Goal: Find specific page/section: Find specific page/section

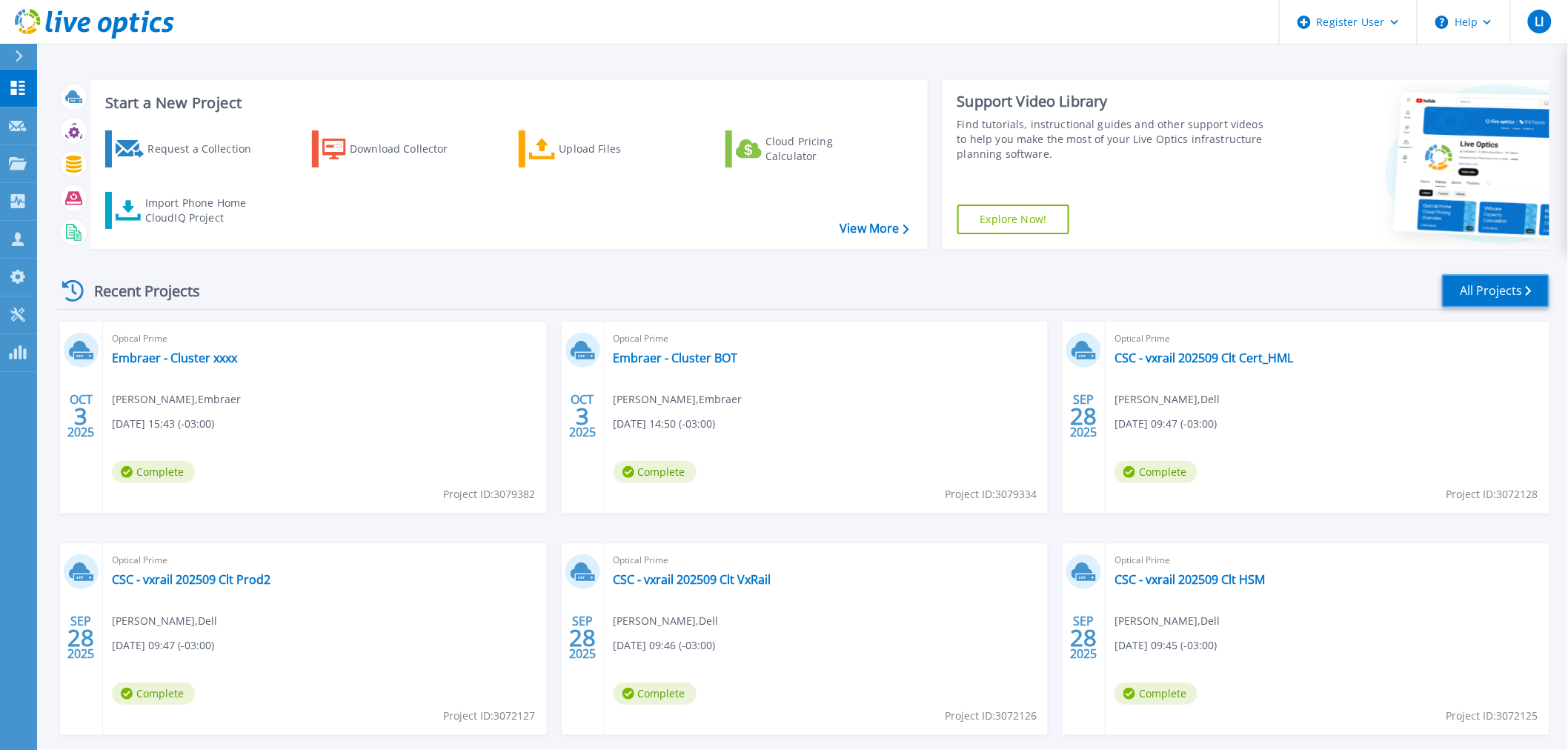
click at [1504, 283] on link "All Projects" at bounding box center [1495, 291] width 107 height 33
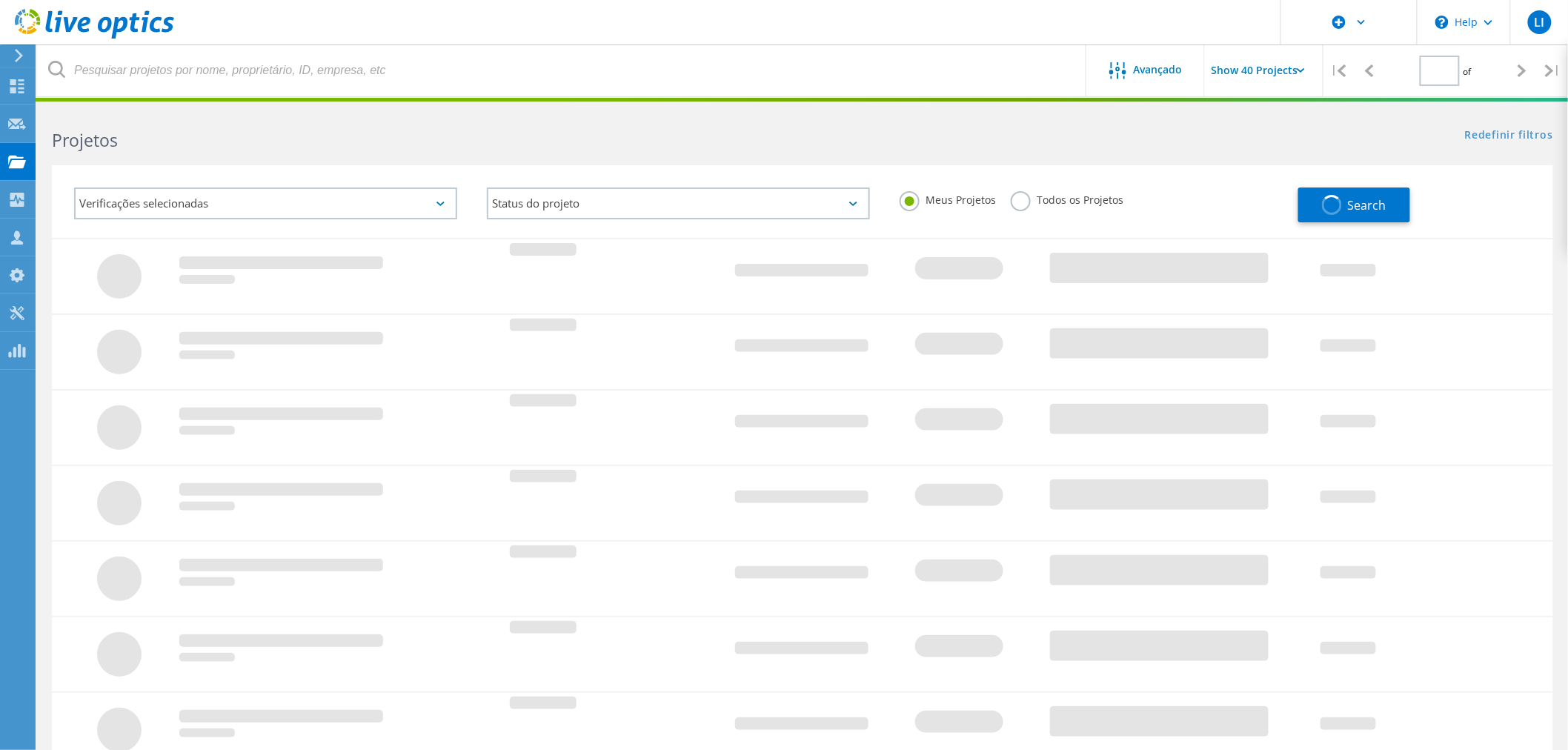
type input "1"
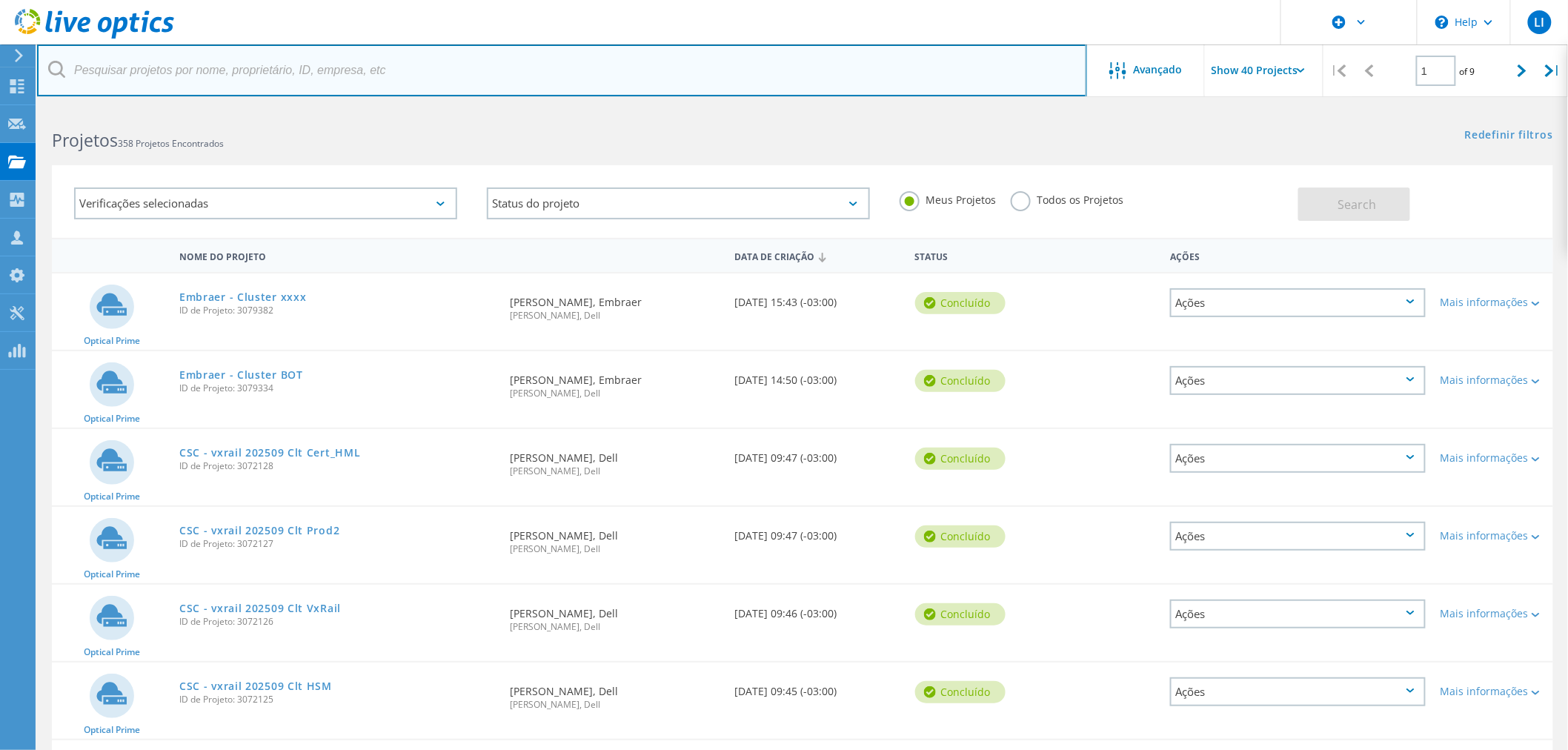
click at [276, 67] on input "text" at bounding box center [562, 70] width 1050 height 52
type input "minerva"
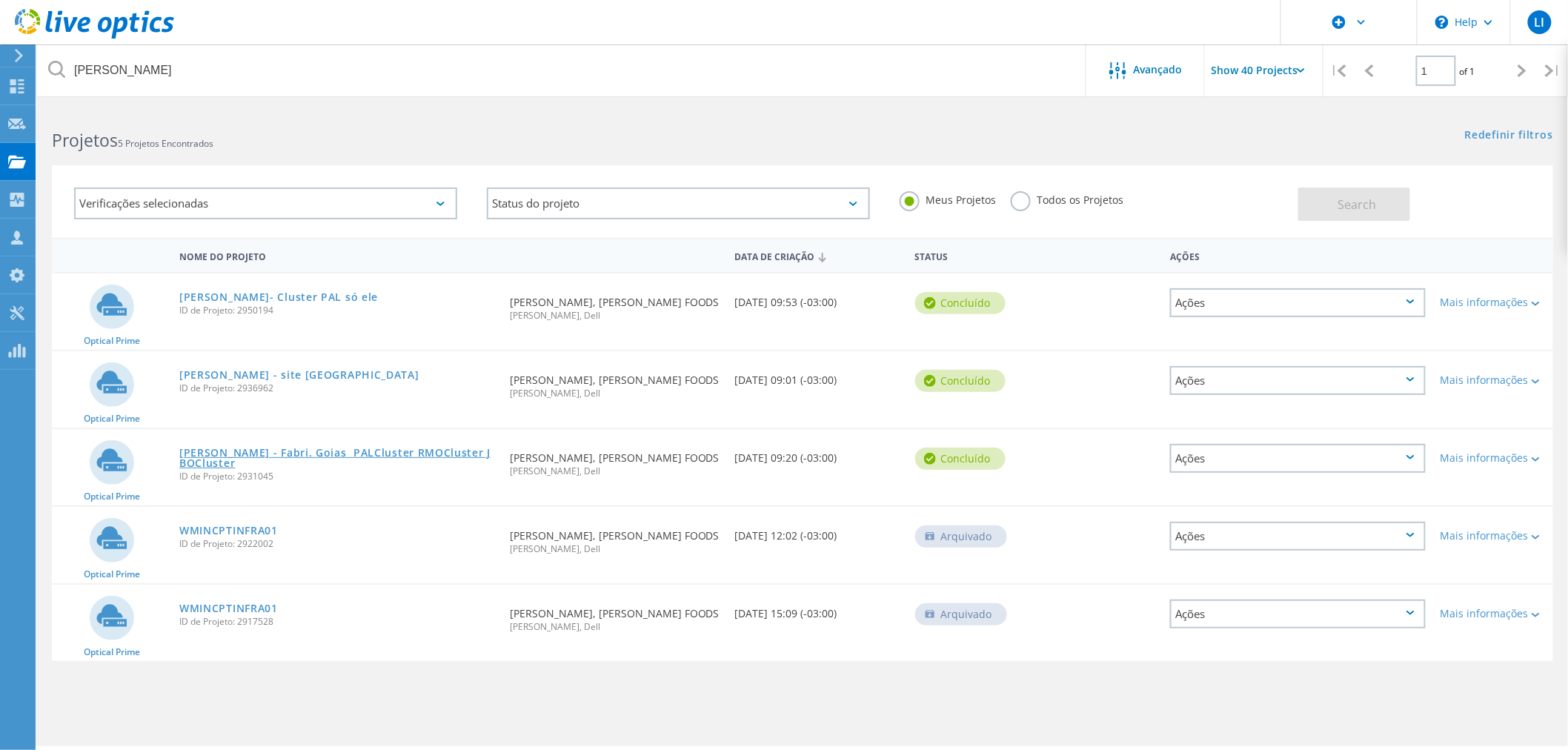
click at [390, 448] on link "Minerva - Fabri. Goias PALCluster RMOCluster JBOCluster" at bounding box center [337, 458] width 316 height 21
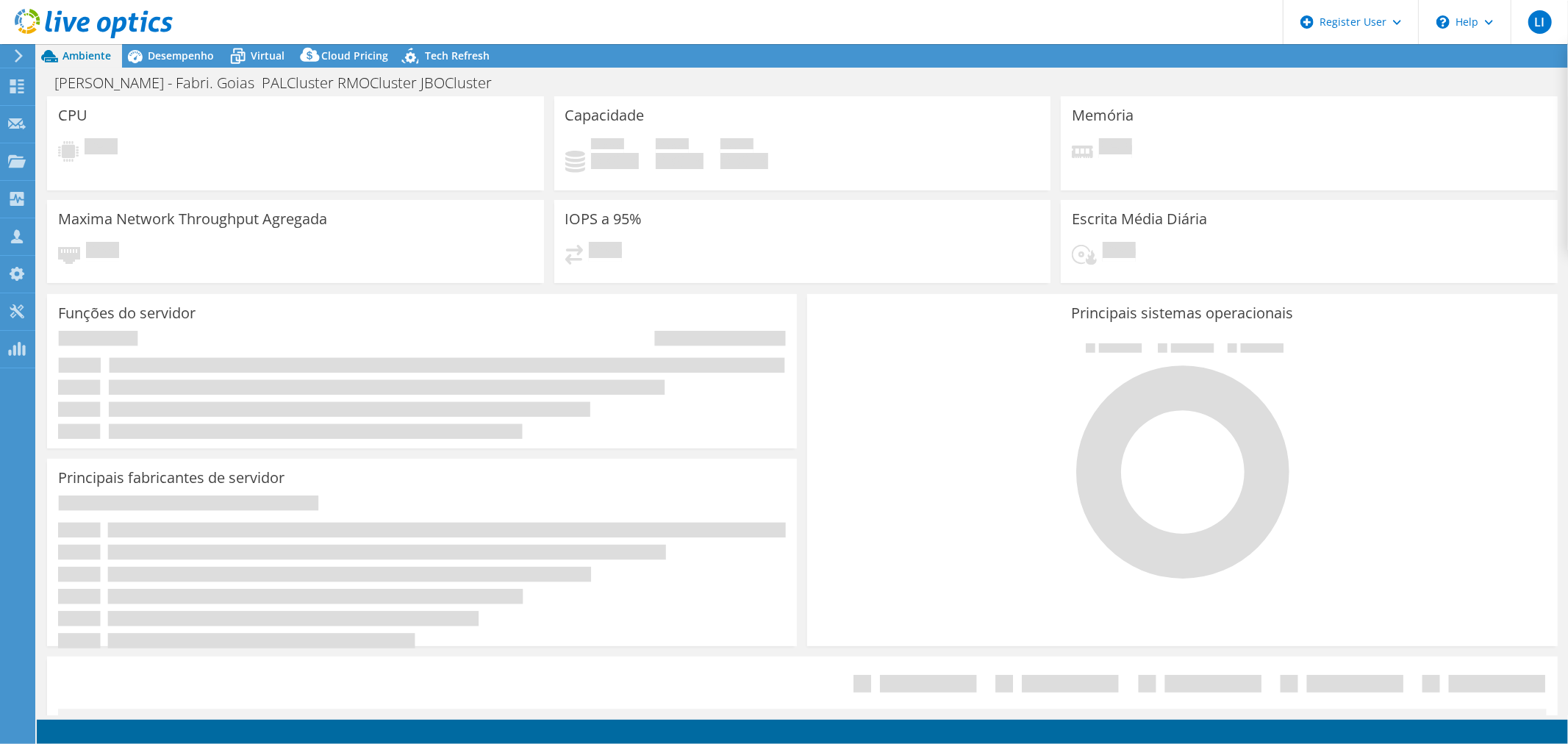
select select "USD"
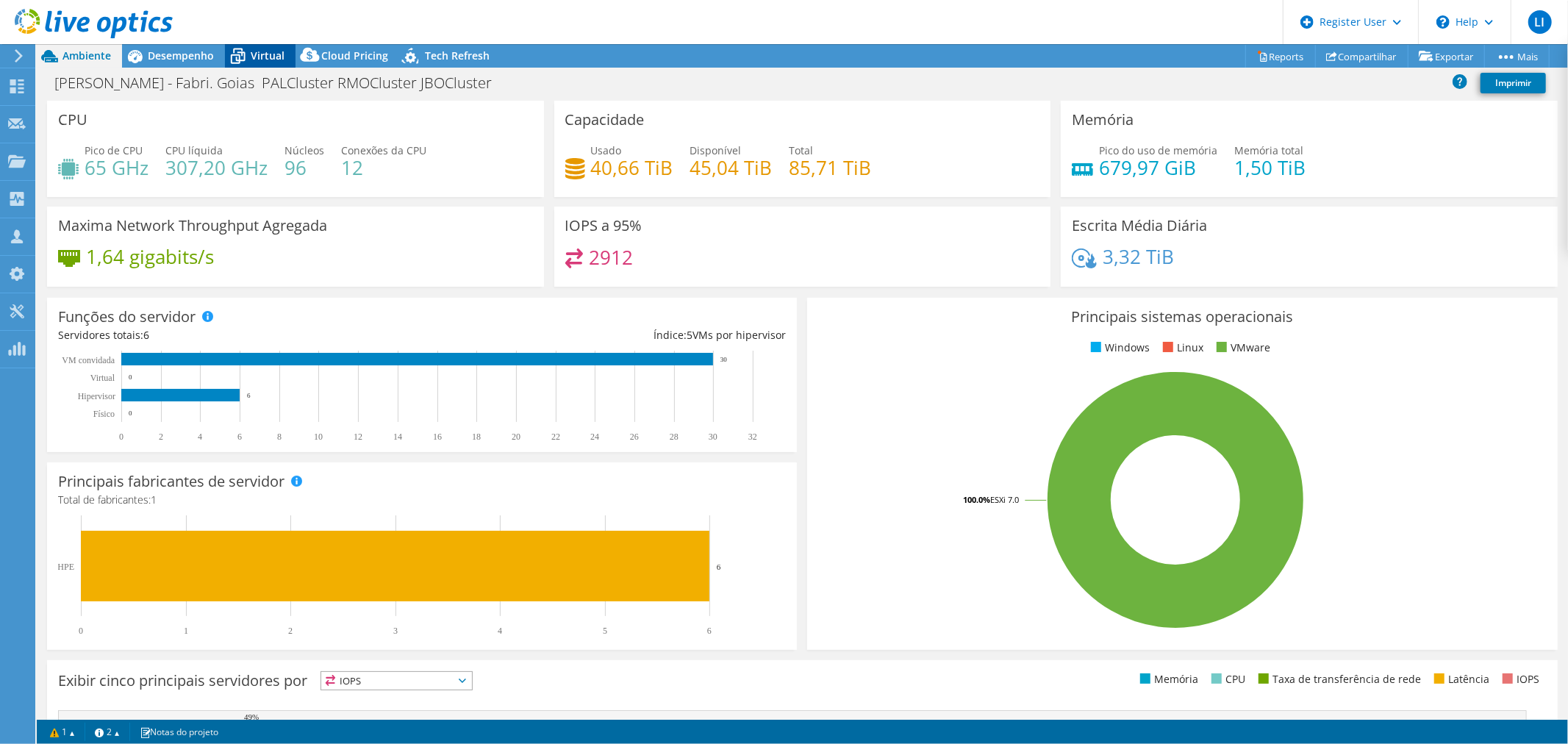
click at [267, 49] on span "Virtual" at bounding box center [267, 56] width 34 height 14
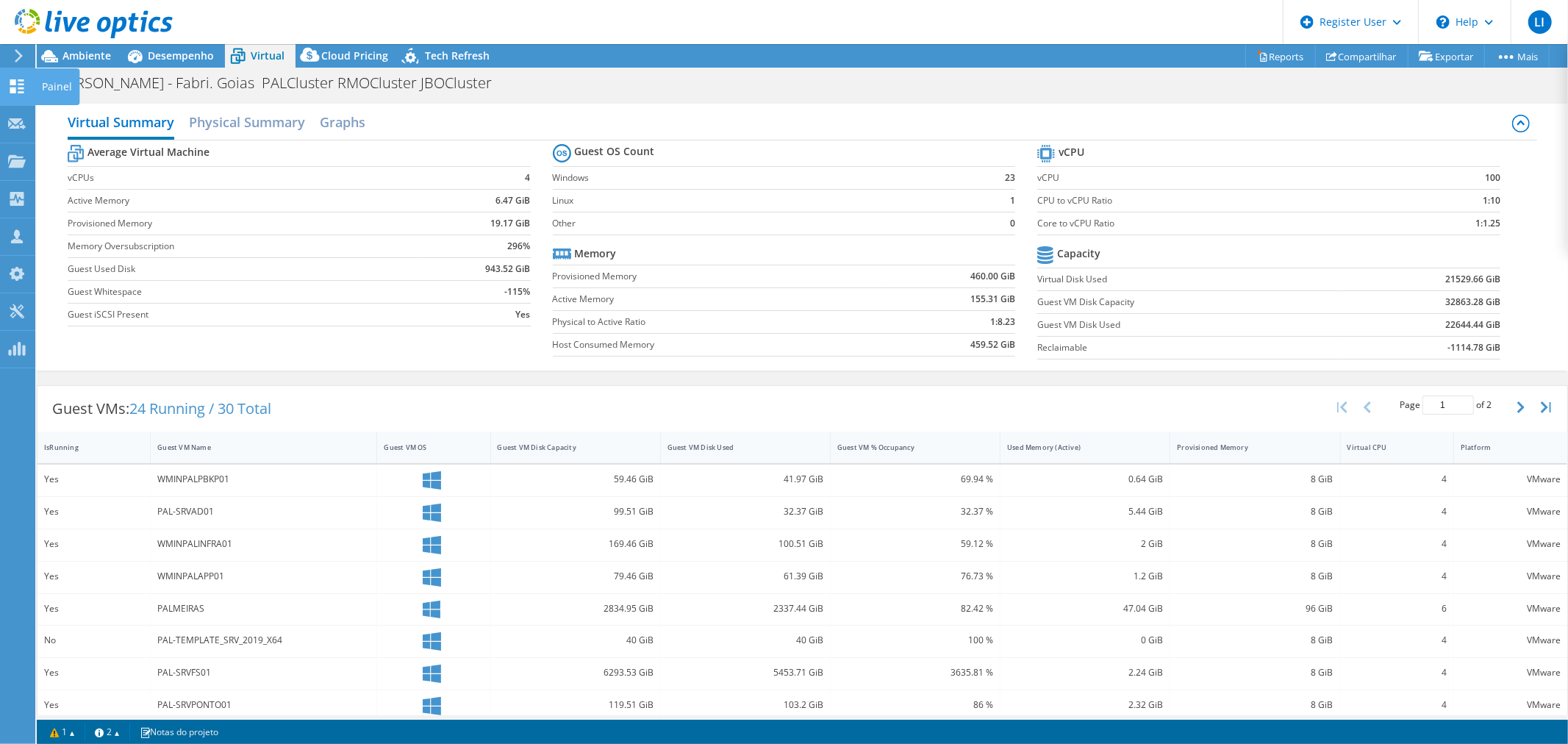
click at [46, 86] on div "Painel" at bounding box center [56, 86] width 45 height 37
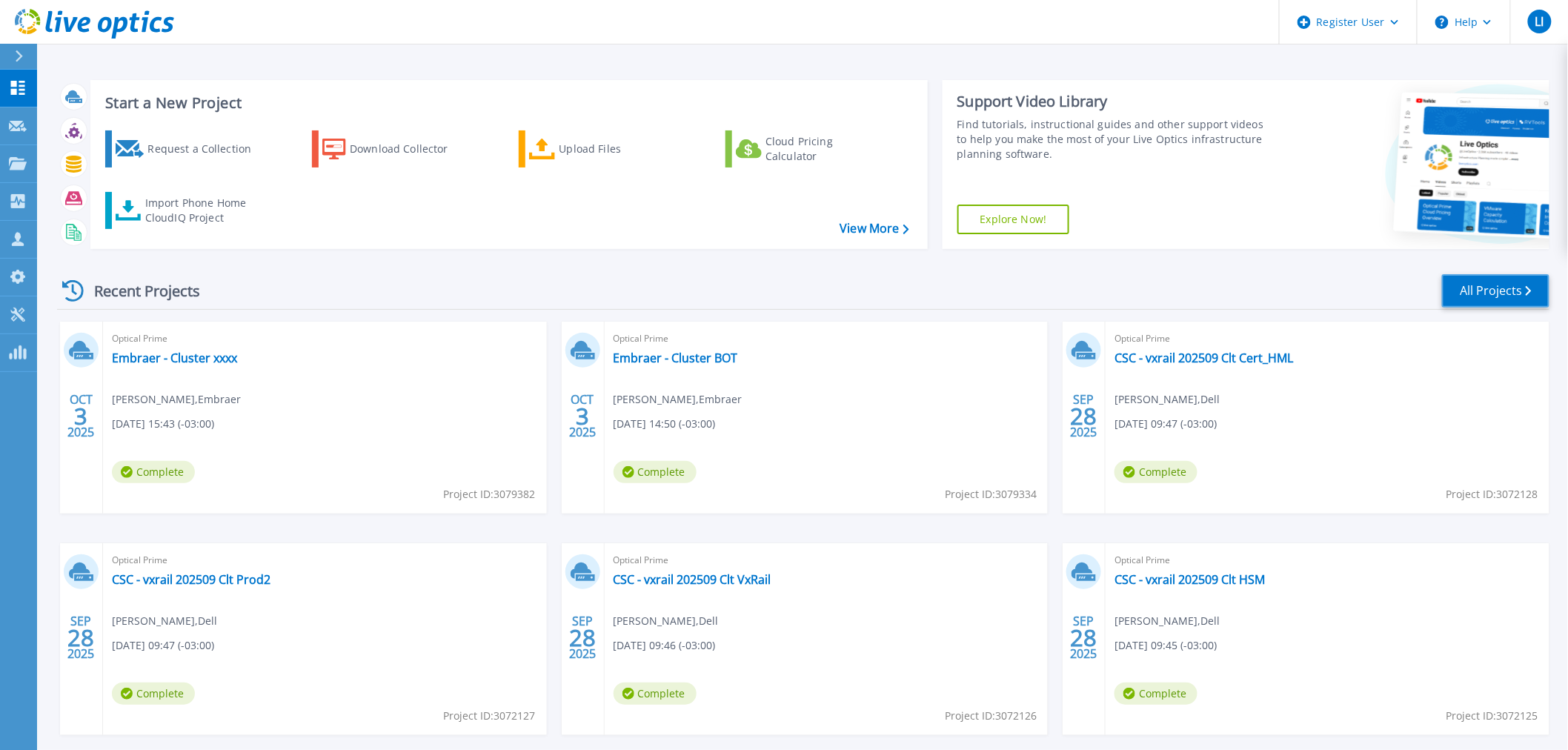
click at [1491, 294] on link "All Projects" at bounding box center [1495, 291] width 107 height 33
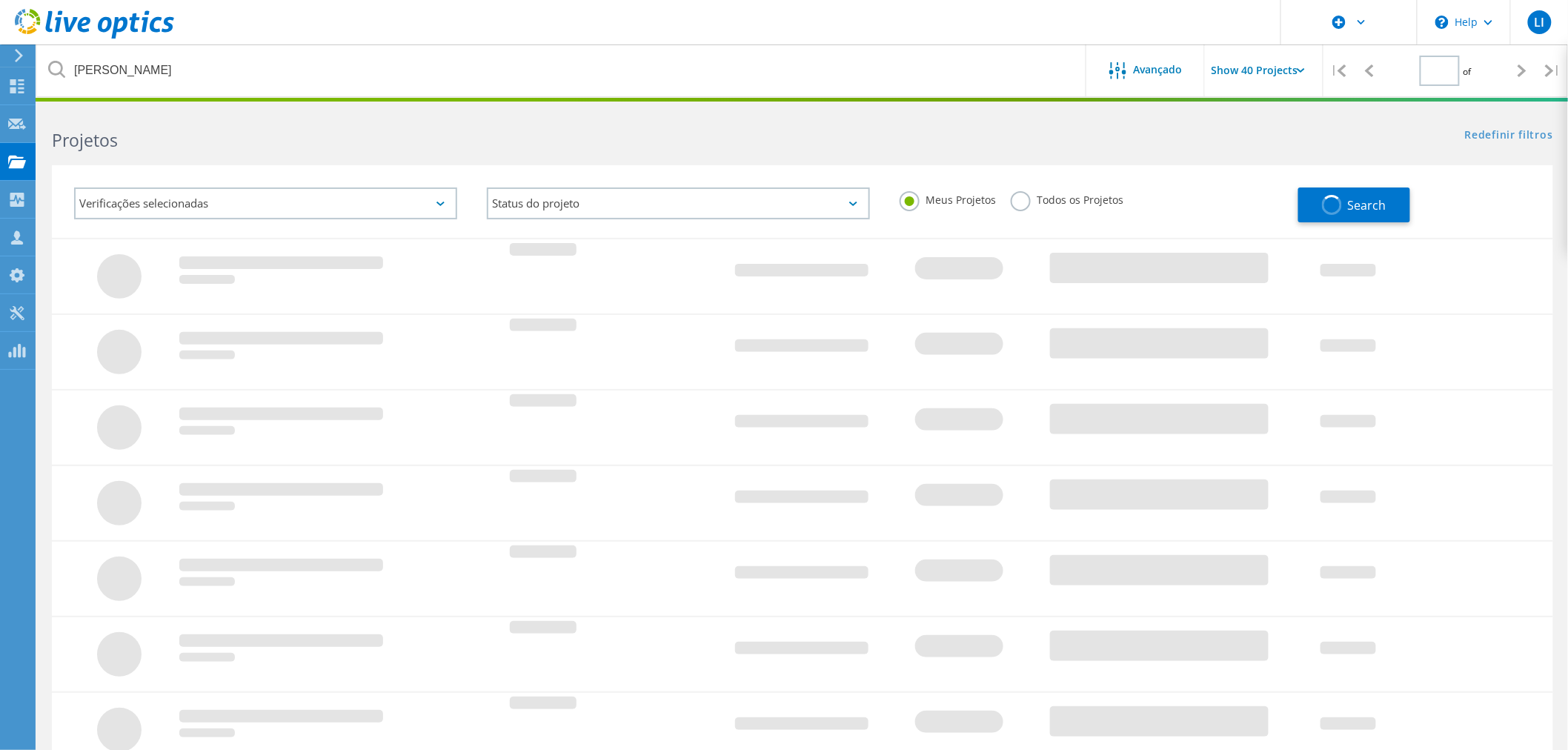
type input "1"
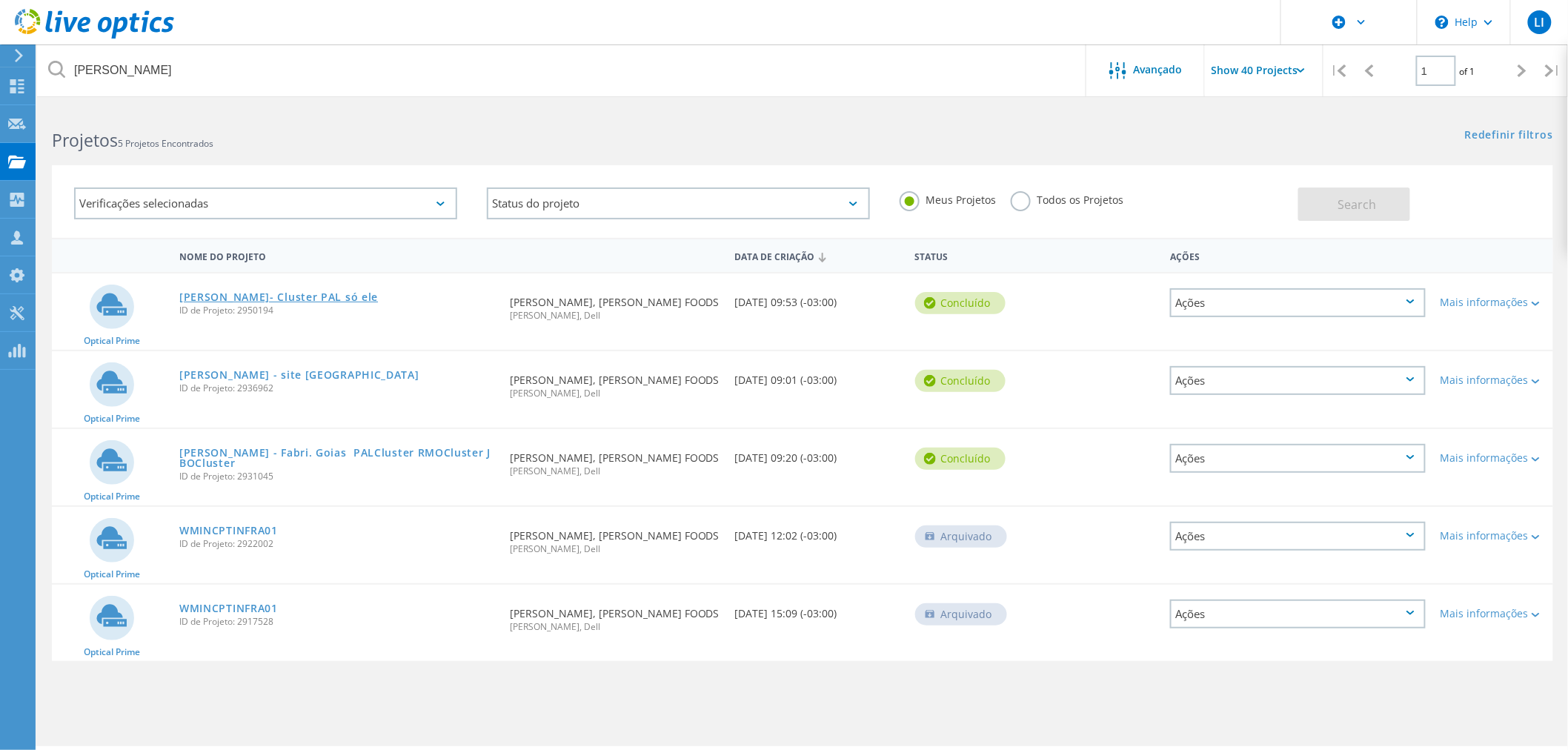
click at [280, 292] on link "[PERSON_NAME]- Cluster PAL só ele" at bounding box center [278, 297] width 198 height 10
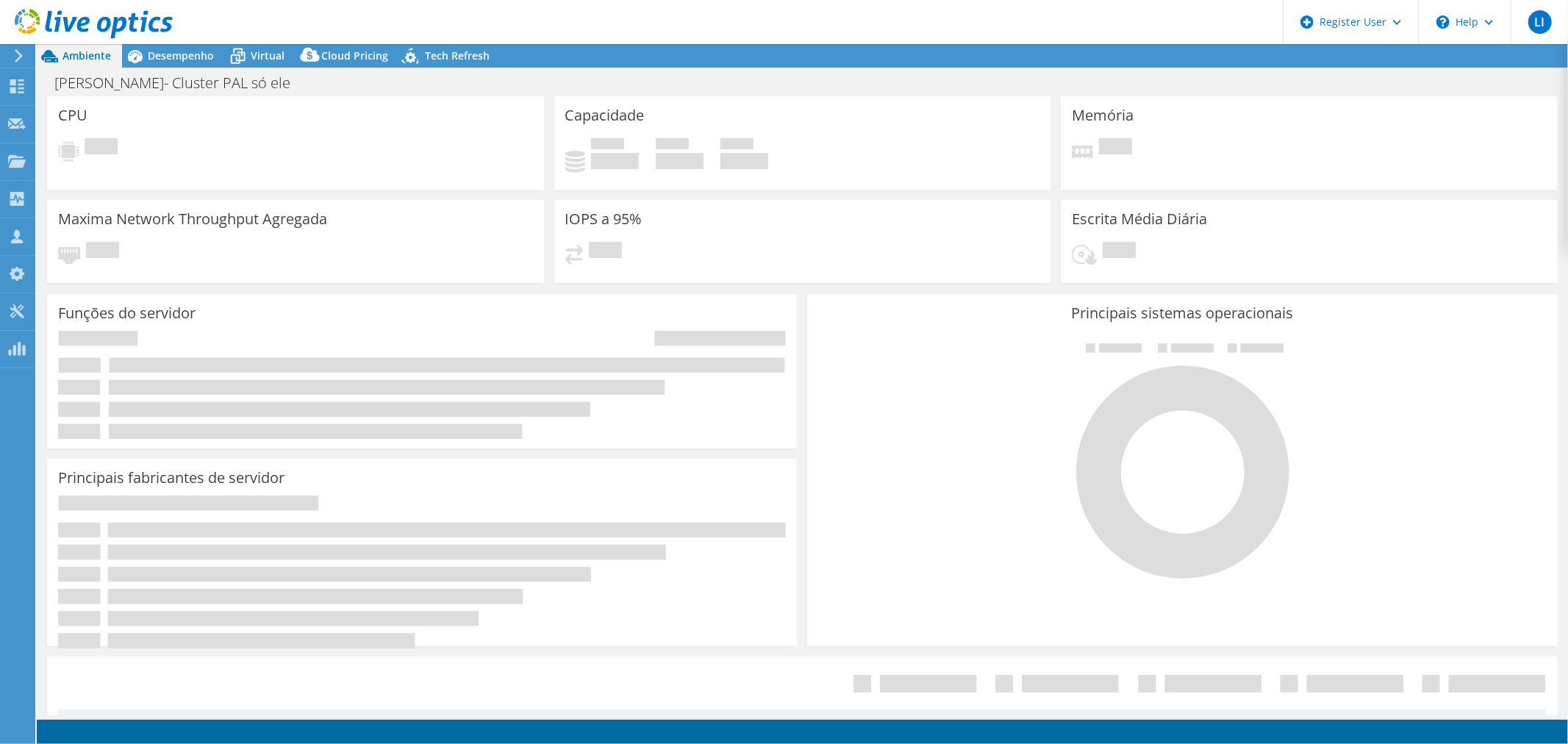
select select "USD"
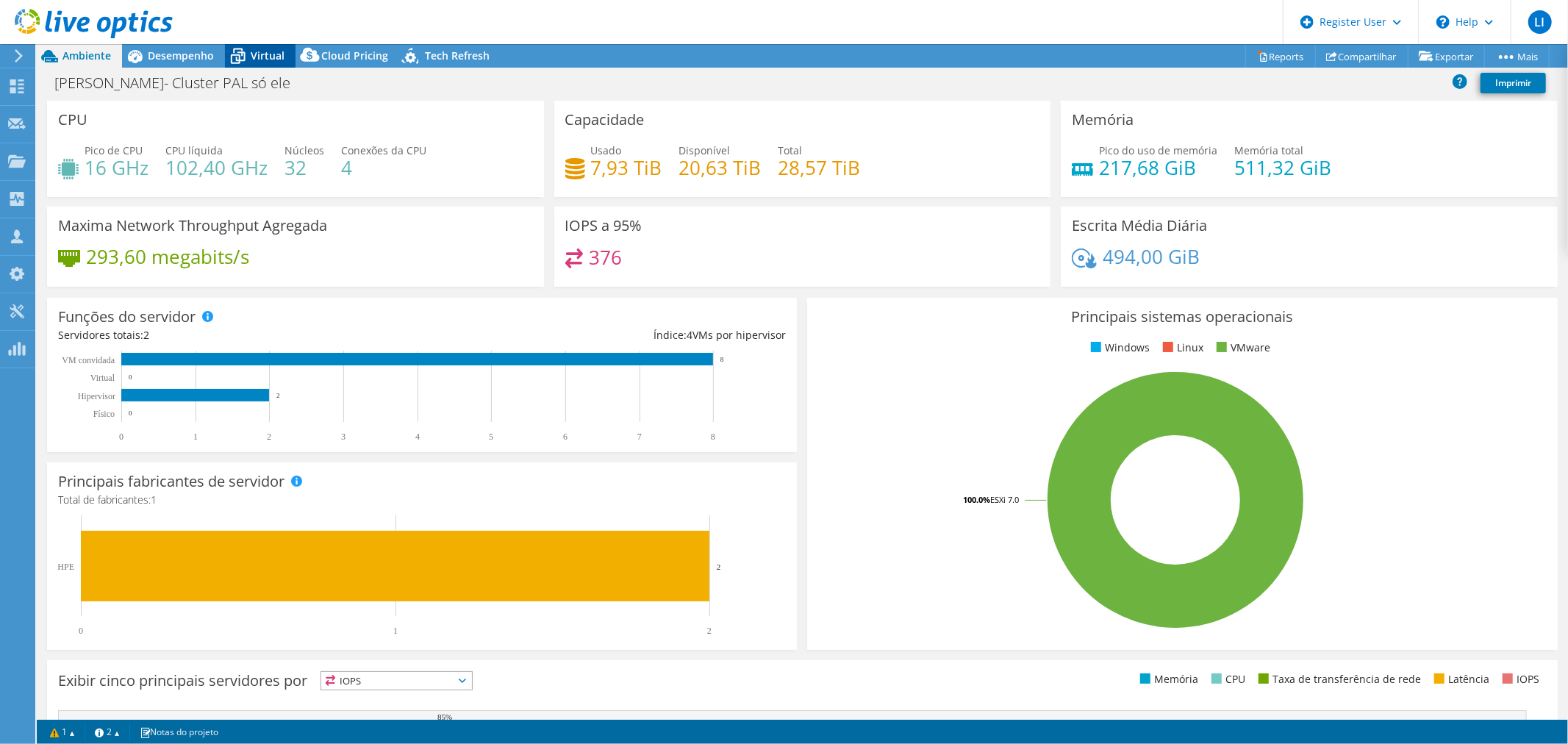
click at [268, 60] on span "Virtual" at bounding box center [267, 56] width 34 height 14
